Goal: Find contact information: Find contact information

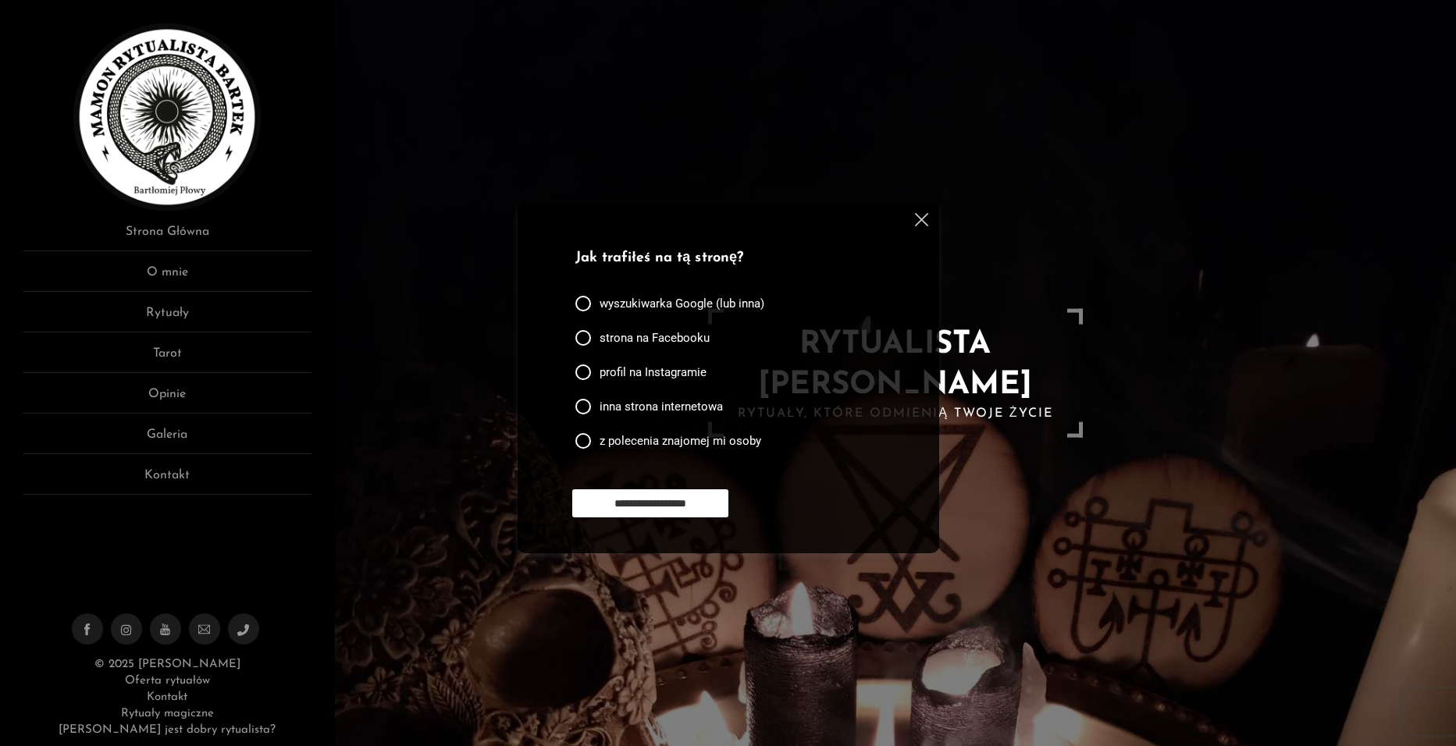
click at [924, 219] on img at bounding box center [921, 219] width 13 height 13
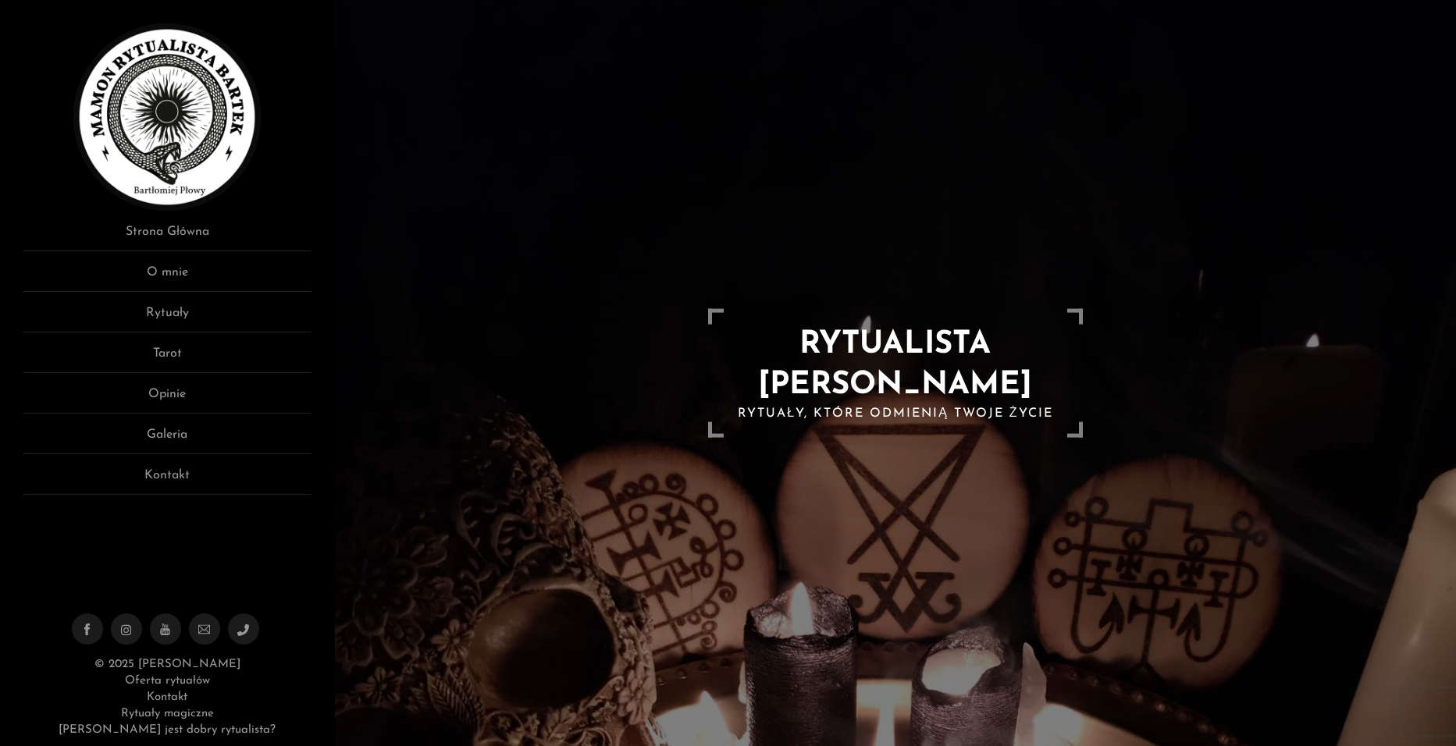
click at [179, 682] on link "Oferta rytuałów" at bounding box center [167, 681] width 84 height 12
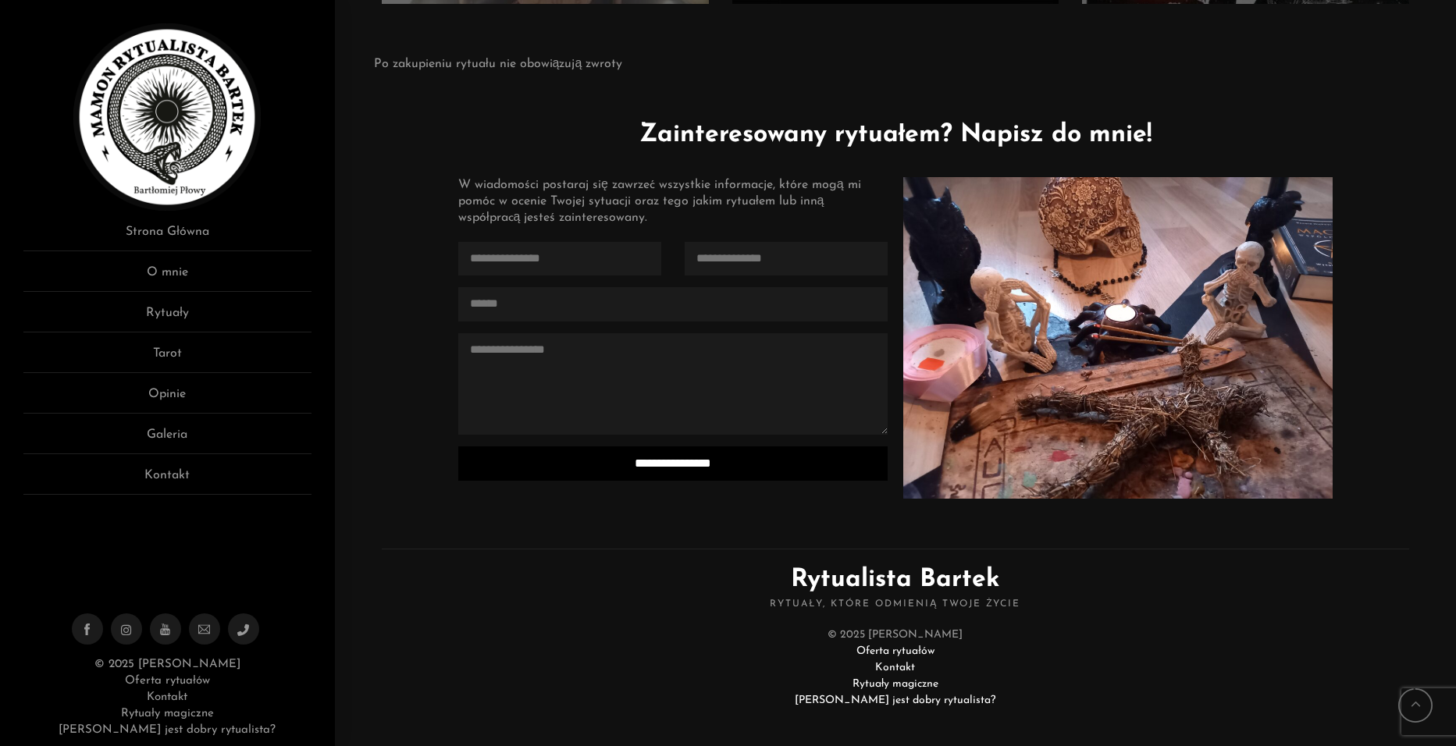
scroll to position [3769, 0]
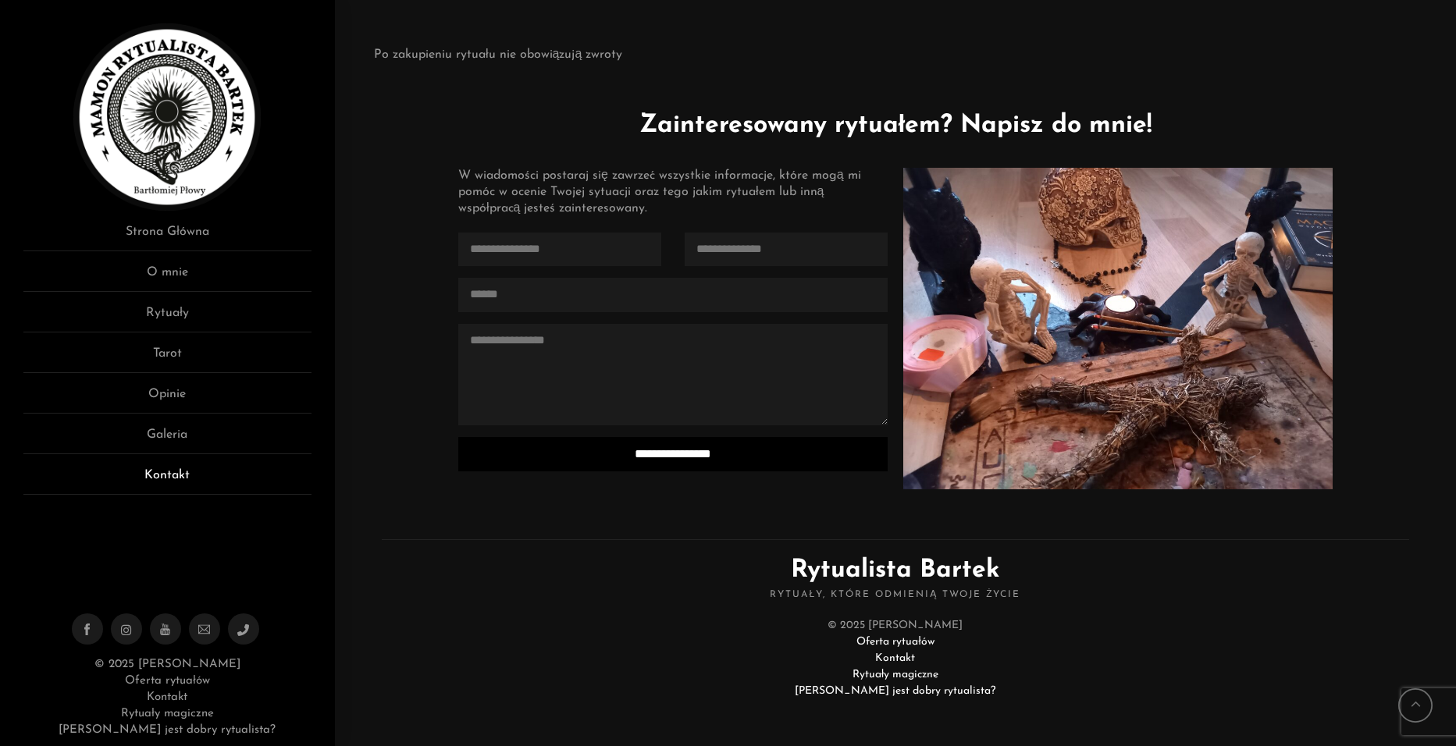
click at [157, 472] on link "Kontakt" at bounding box center [167, 480] width 288 height 29
